Goal: Check status: Check status

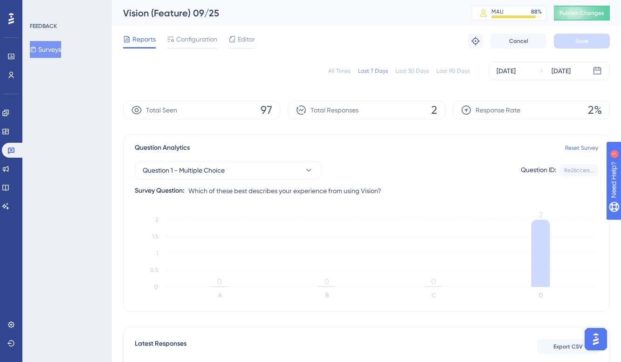
click at [36, 48] on icon at bounding box center [33, 49] width 7 height 7
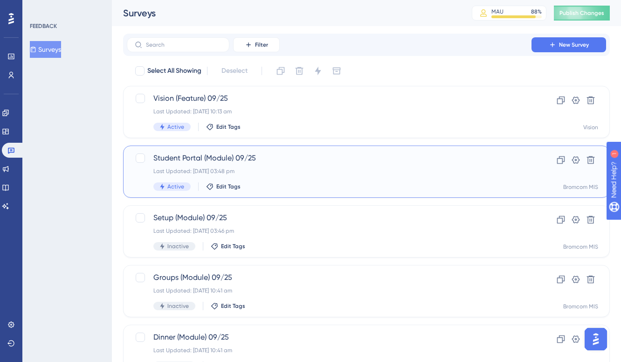
click at [424, 177] on div "Student Portal (Module) 09/25 Last Updated: [DATE] 03:48 pm Active Edit Tags" at bounding box center [328, 171] width 351 height 38
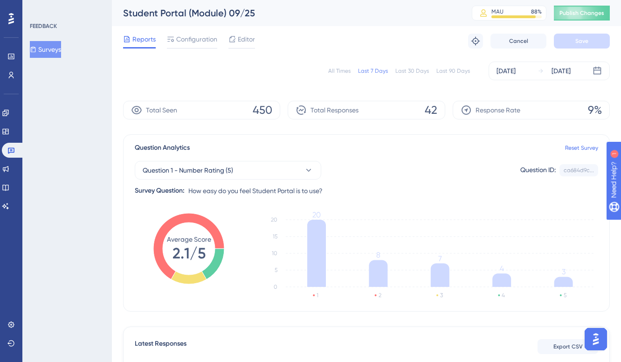
click at [339, 71] on div "All Times" at bounding box center [339, 70] width 22 height 7
click at [291, 172] on button "Question 1 - Number Rating (5)" at bounding box center [228, 170] width 186 height 19
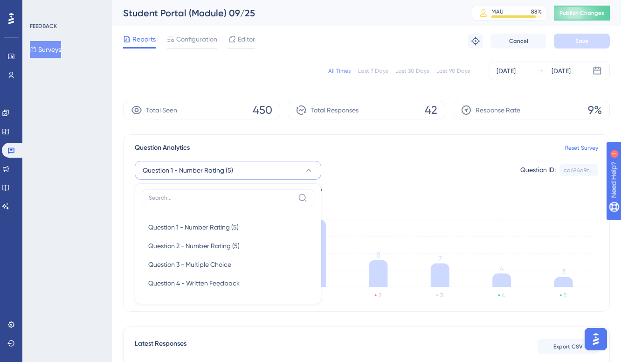
scroll to position [62, 0]
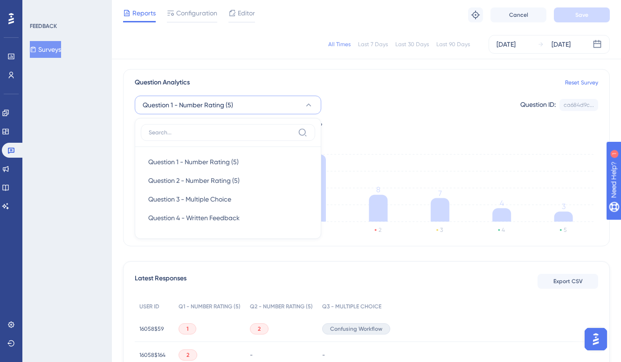
click at [393, 123] on div "Question 1 - Number Rating (5) Question 1 - Number Rating (5) Question 1 - Numb…" at bounding box center [366, 109] width 463 height 43
